Goal: Task Accomplishment & Management: Manage account settings

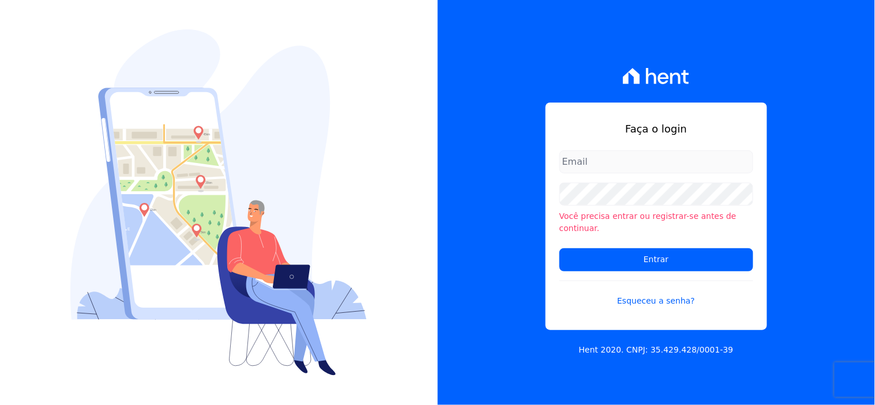
click at [586, 170] on input "email" at bounding box center [656, 162] width 194 height 23
type input "ivete@ribeirocervantes.com.br"
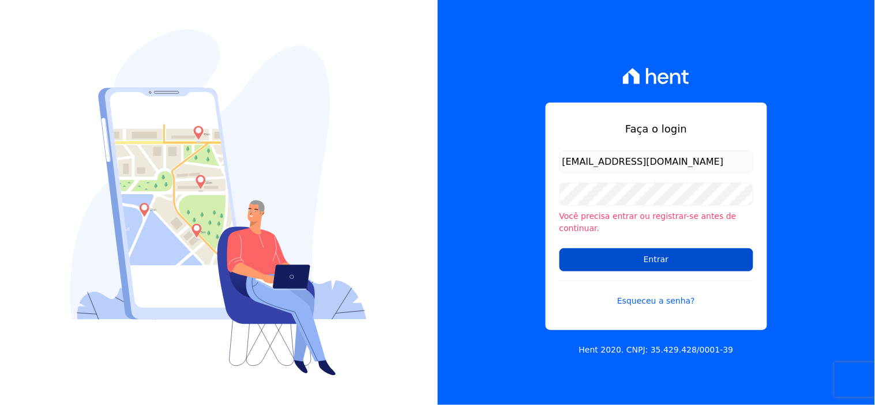
click at [632, 255] on input "Entrar" at bounding box center [656, 260] width 194 height 23
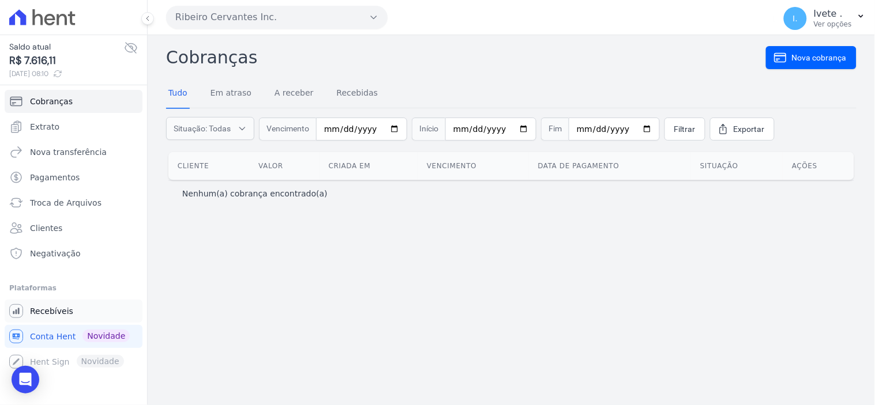
click at [51, 306] on span "Recebíveis" at bounding box center [51, 312] width 43 height 12
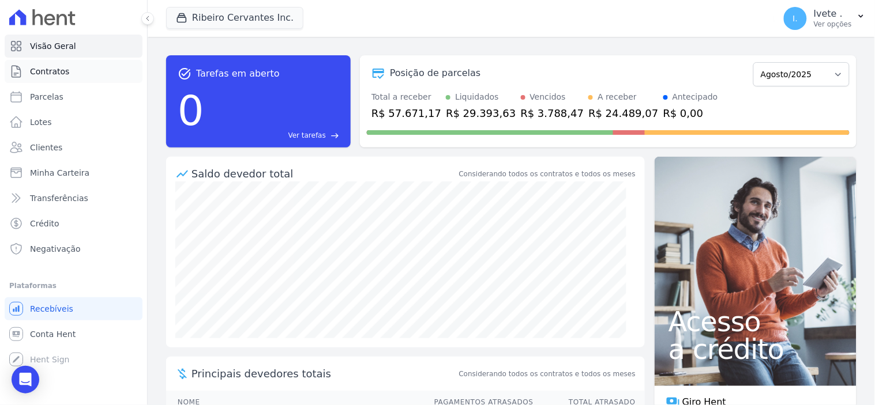
click at [49, 70] on span "Contratos" at bounding box center [49, 72] width 39 height 12
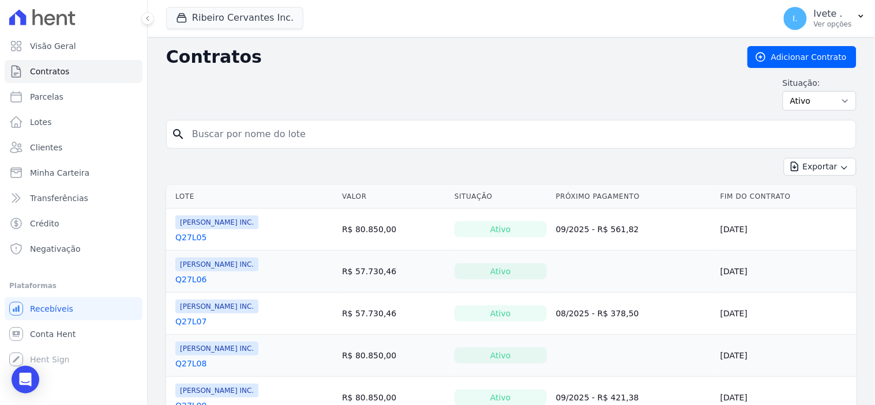
click at [209, 140] on input "search" at bounding box center [518, 134] width 666 height 23
type input "3"
type input "q32l09"
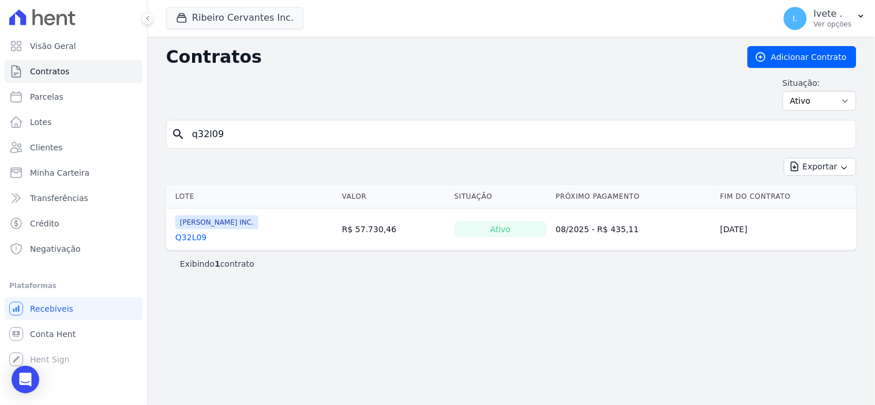
click at [187, 234] on link "Q32L09" at bounding box center [190, 238] width 31 height 12
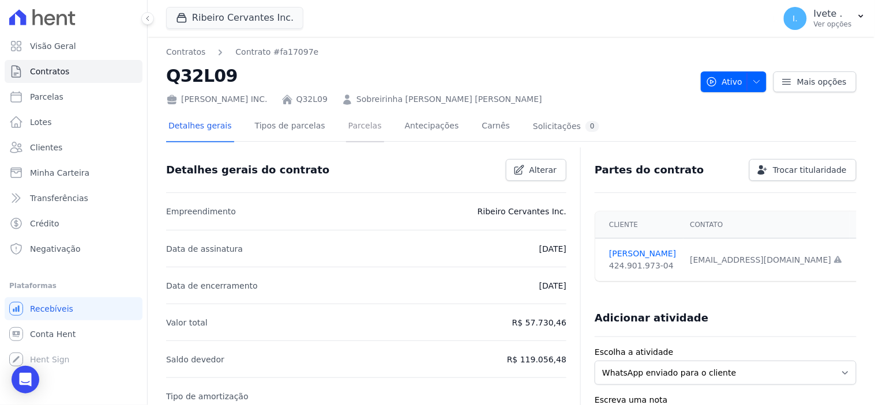
click at [346, 128] on link "Parcelas" at bounding box center [365, 127] width 38 height 31
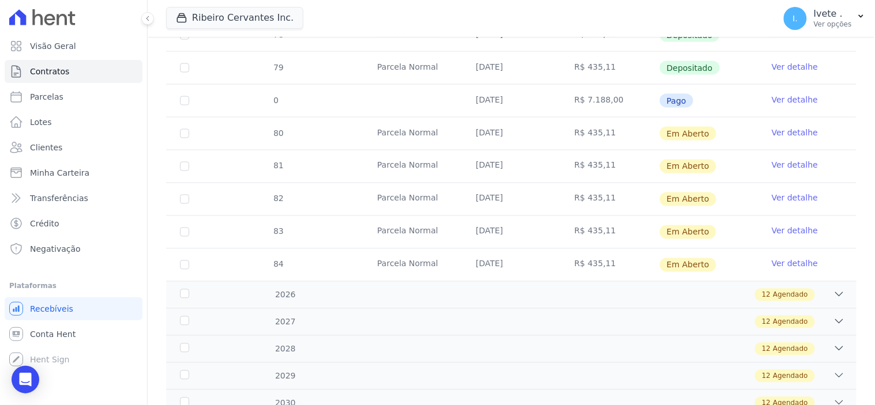
scroll to position [448, 0]
